Goal: Check status

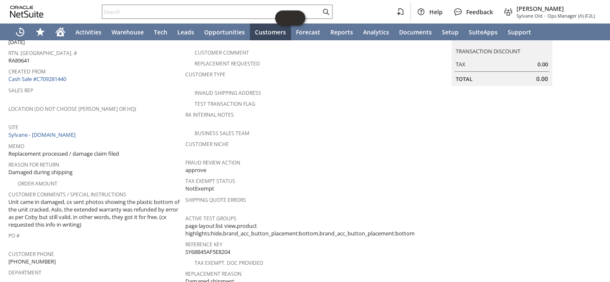
scroll to position [76, 0]
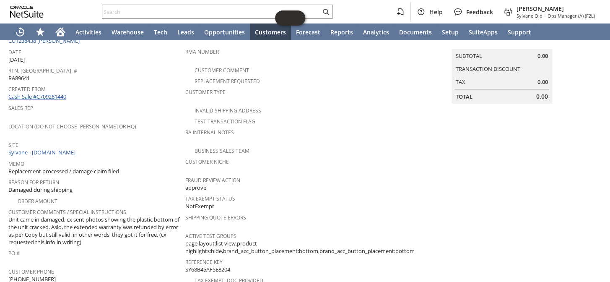
click at [49, 93] on link "Cash Sale #C709281440" at bounding box center [37, 97] width 58 height 8
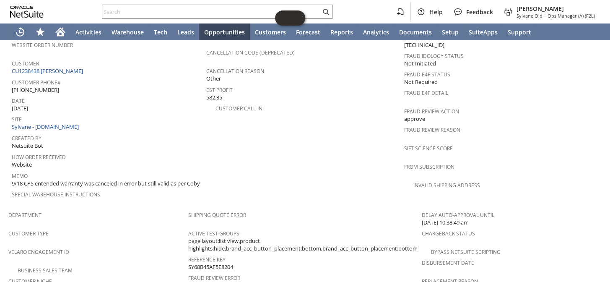
scroll to position [343, 0]
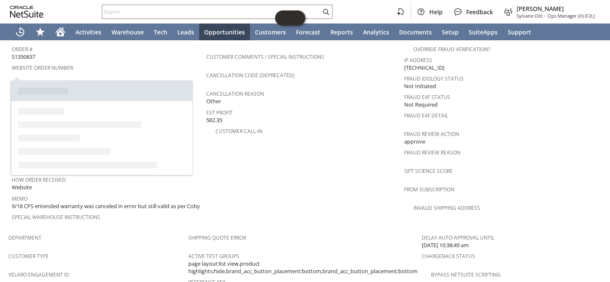
click at [63, 90] on link "CU1238438 [PERSON_NAME]" at bounding box center [48, 94] width 73 height 8
